Goal: Find specific page/section: Find specific page/section

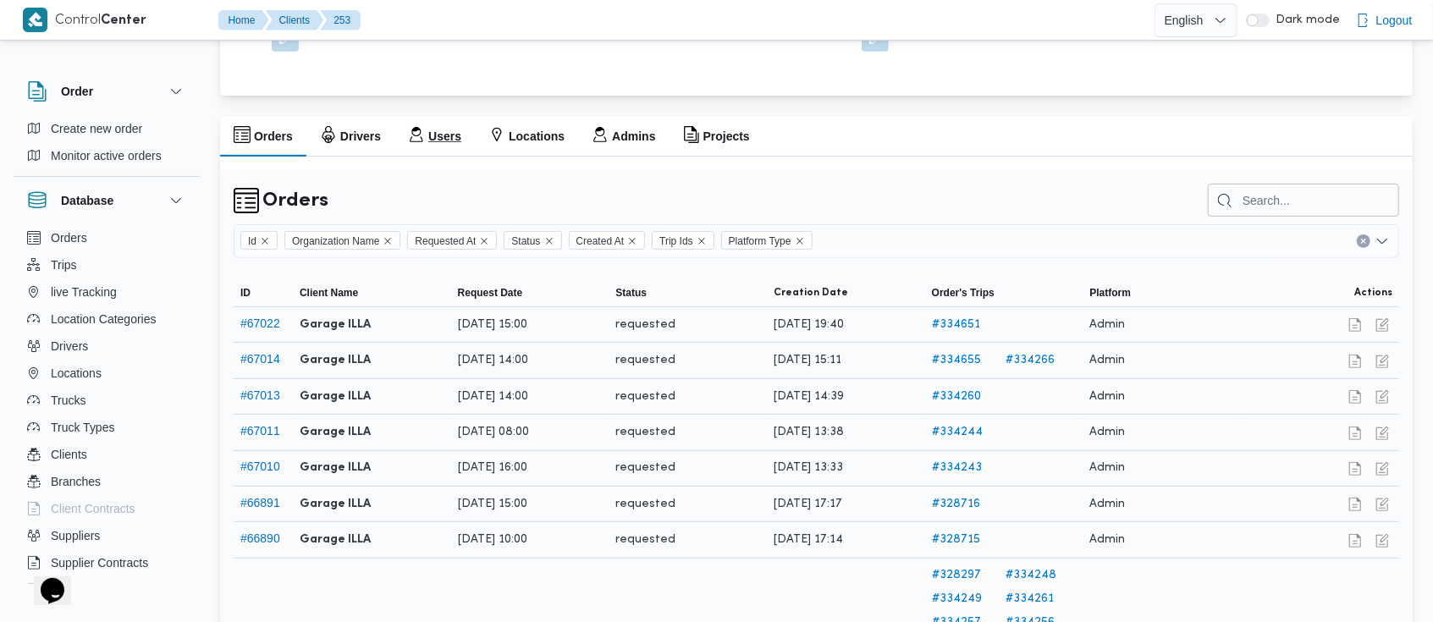
scroll to position [289, 0]
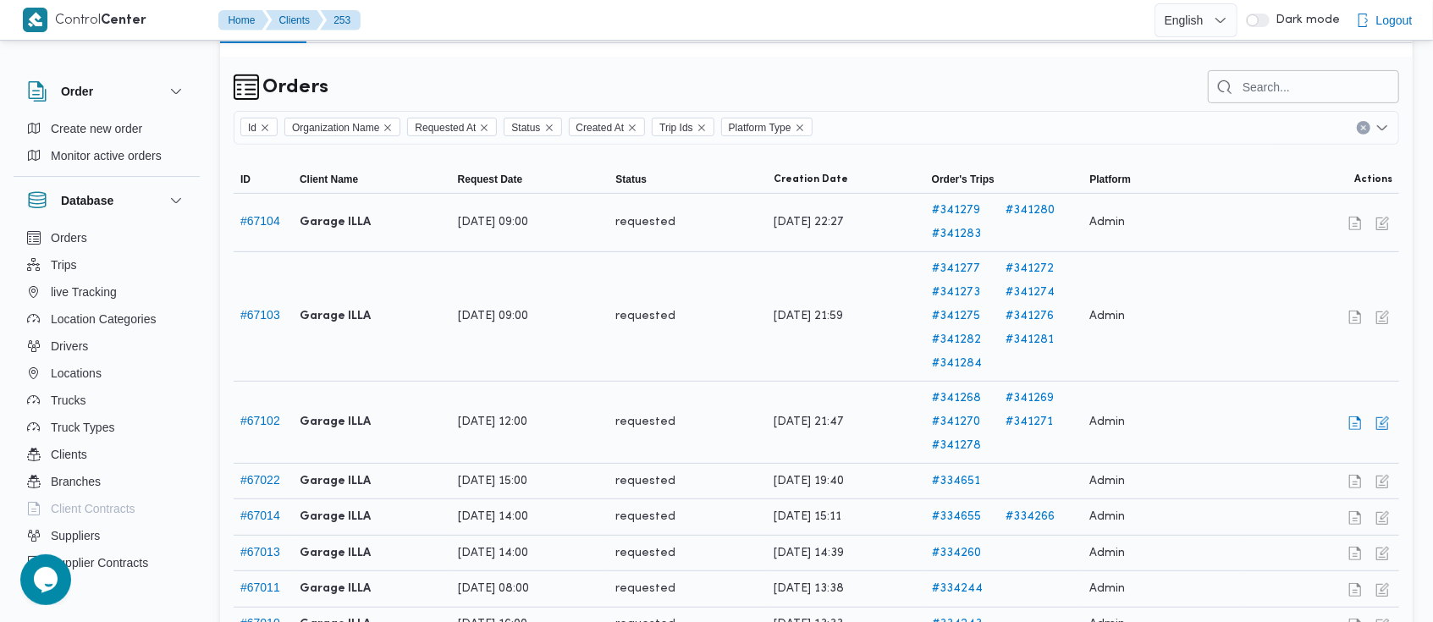
click at [975, 401] on link "# 341268" at bounding box center [967, 399] width 70 height 20
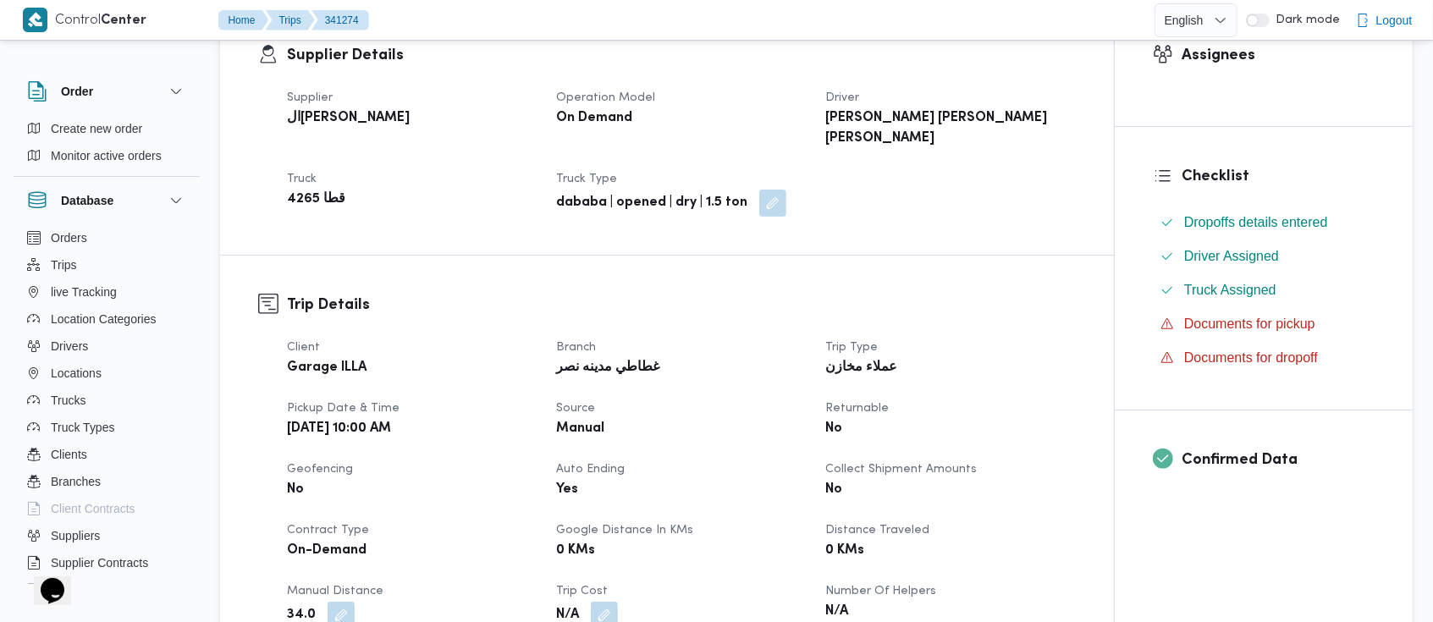
scroll to position [302, 0]
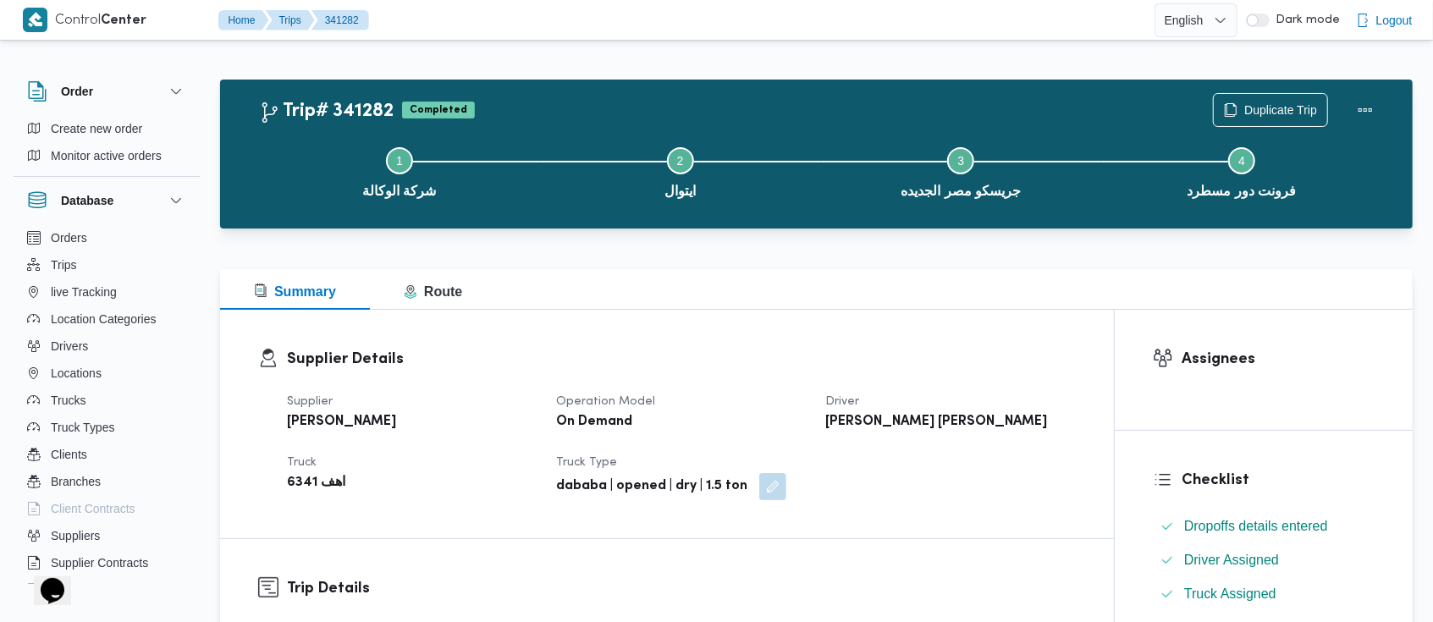
scroll to position [61, 0]
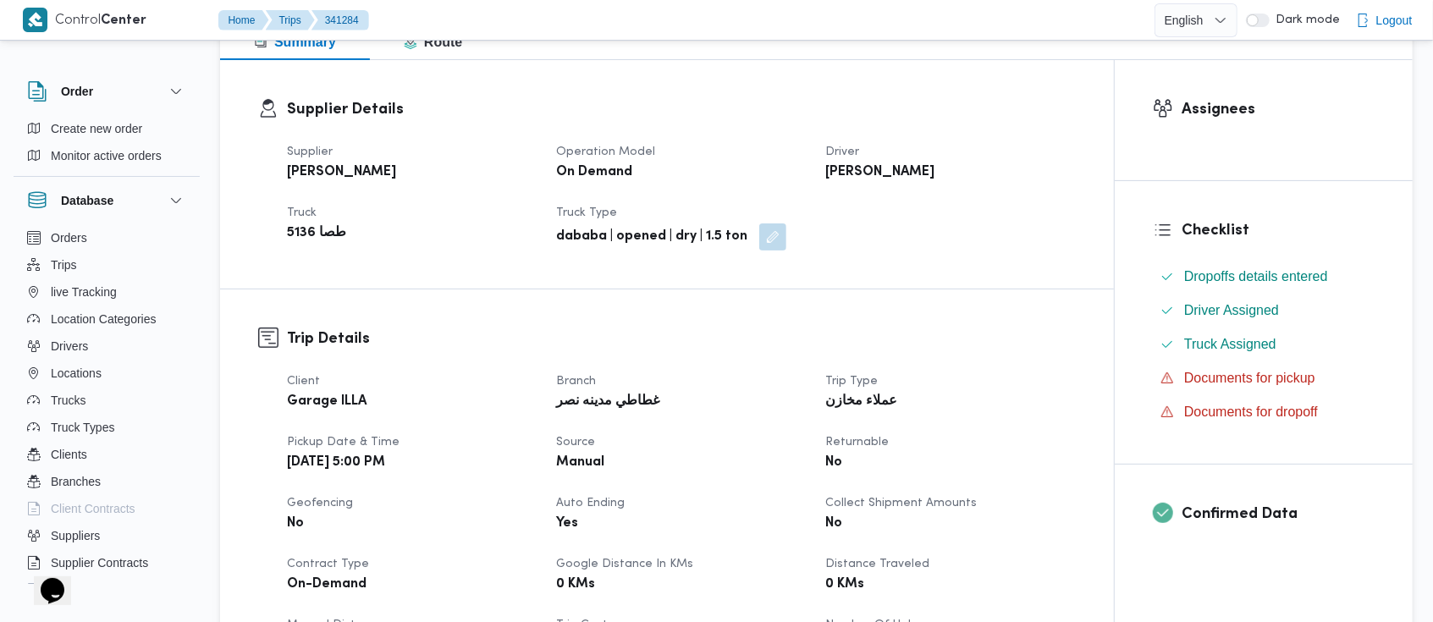
scroll to position [251, 0]
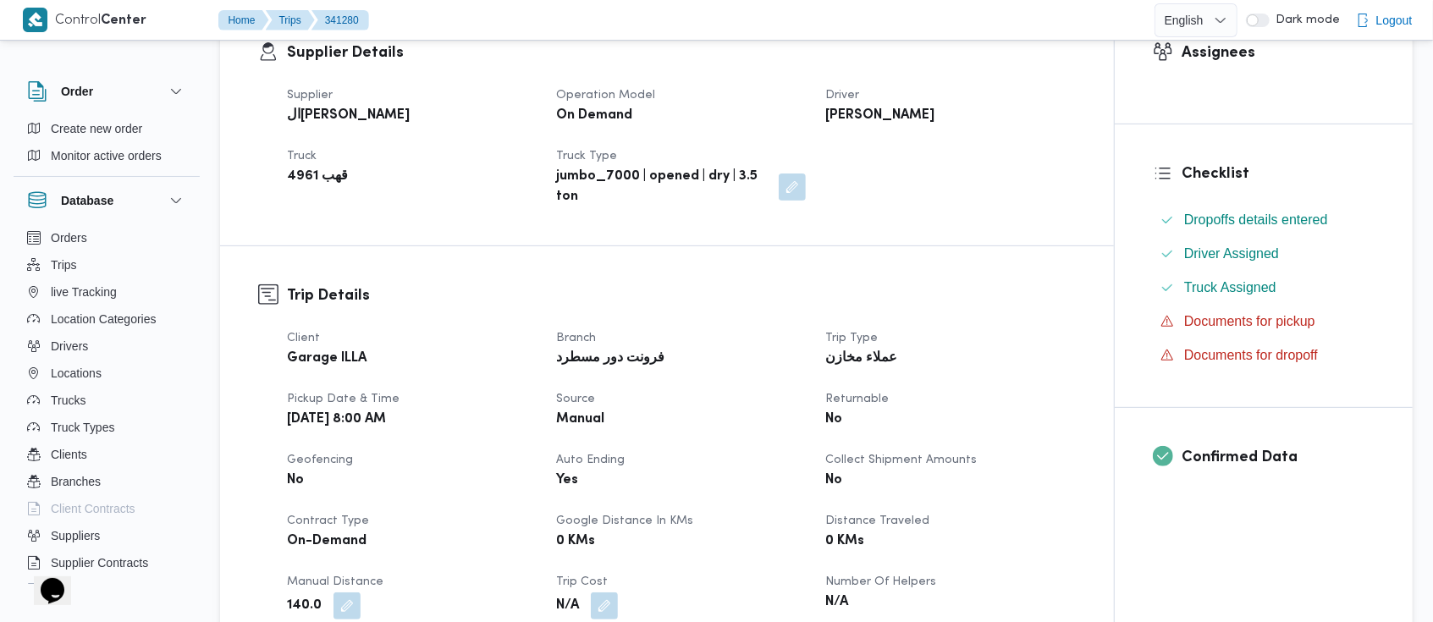
scroll to position [306, 0]
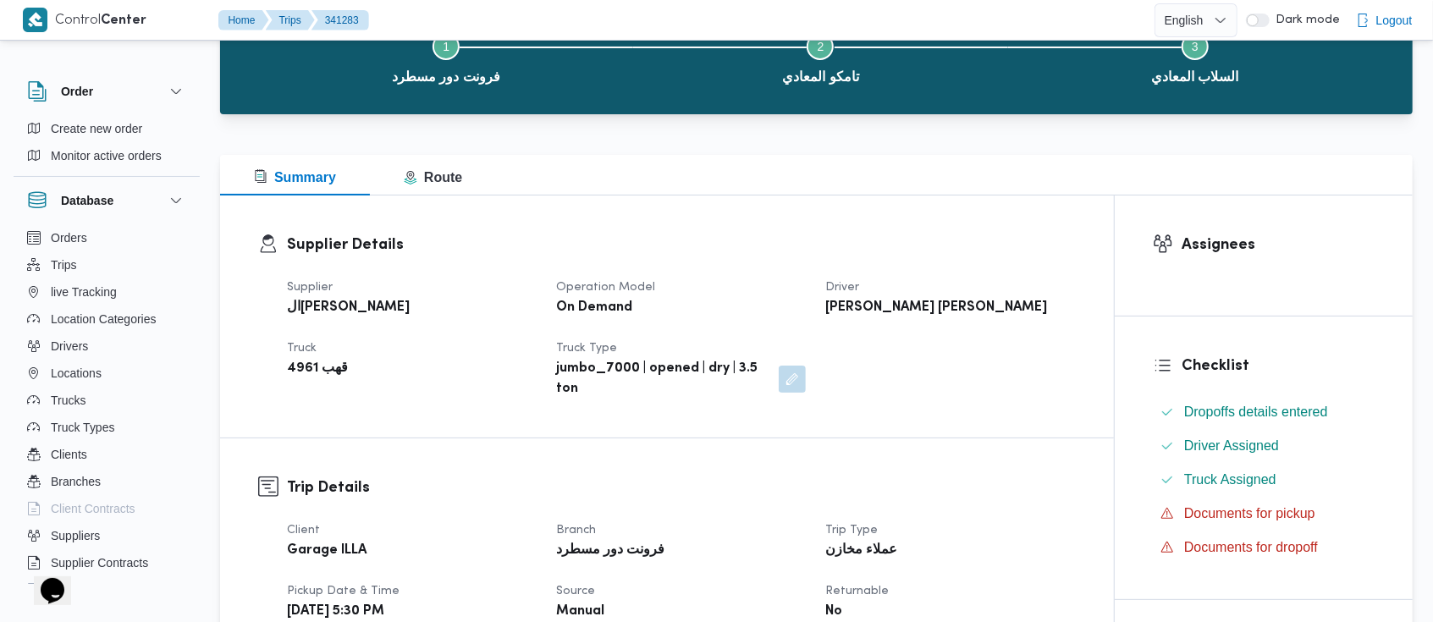
scroll to position [113, 0]
